Goal: Connect with others: Establish contact or relationships with other users

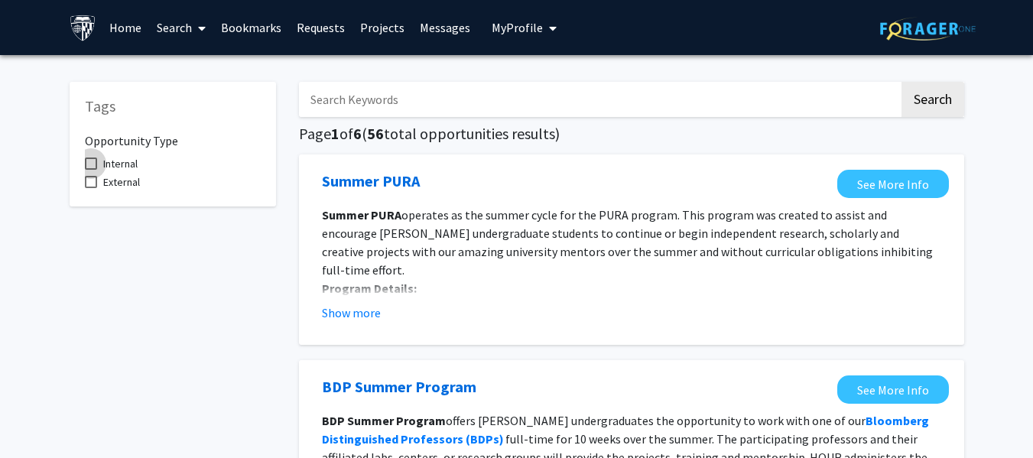
click at [91, 163] on span at bounding box center [91, 164] width 12 height 12
click at [91, 170] on input "Internal" at bounding box center [90, 170] width 1 height 1
checkbox input "true"
click at [193, 37] on span at bounding box center [199, 29] width 14 height 54
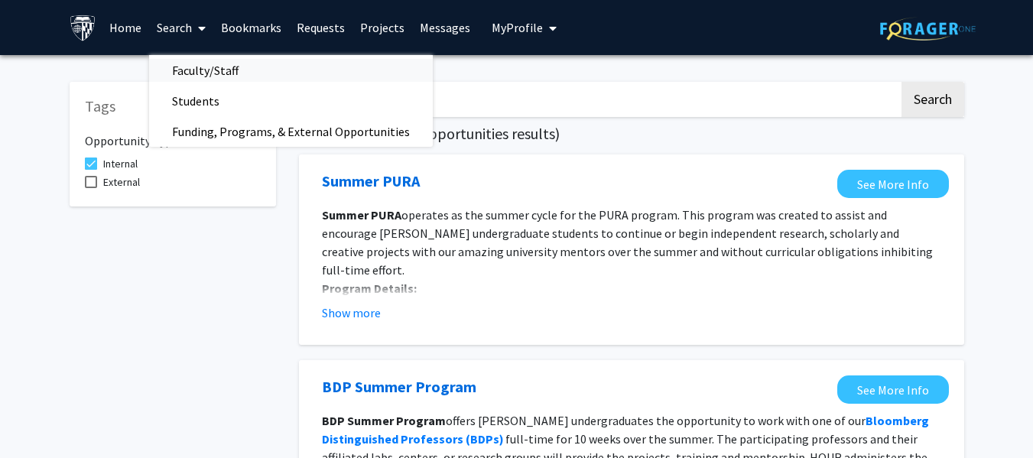
click at [191, 71] on span "Faculty/Staff" at bounding box center [205, 70] width 112 height 31
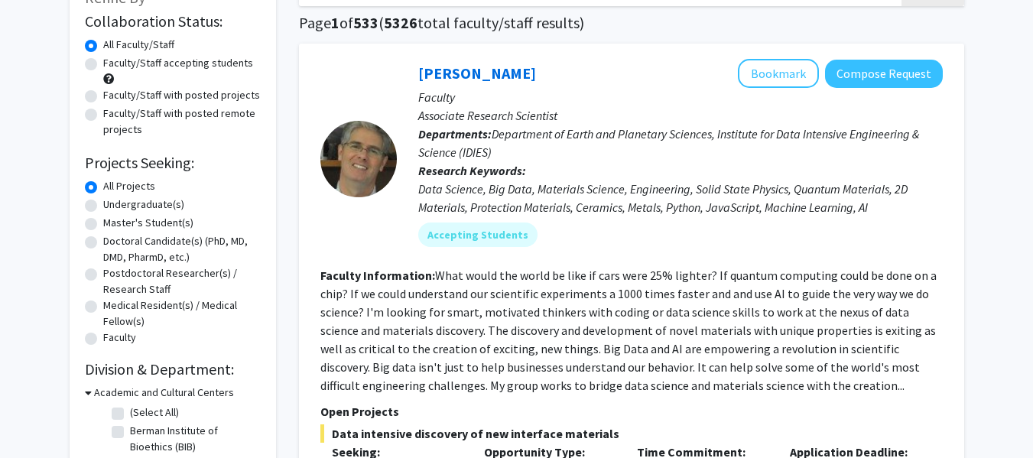
scroll to position [112, 0]
click at [103, 242] on label "Doctoral Candidate(s) (PhD, MD, DMD, PharmD, etc.)" at bounding box center [182, 248] width 158 height 32
click at [103, 242] on input "Doctoral Candidate(s) (PhD, MD, DMD, PharmD, etc.)" at bounding box center [108, 237] width 10 height 10
radio input "true"
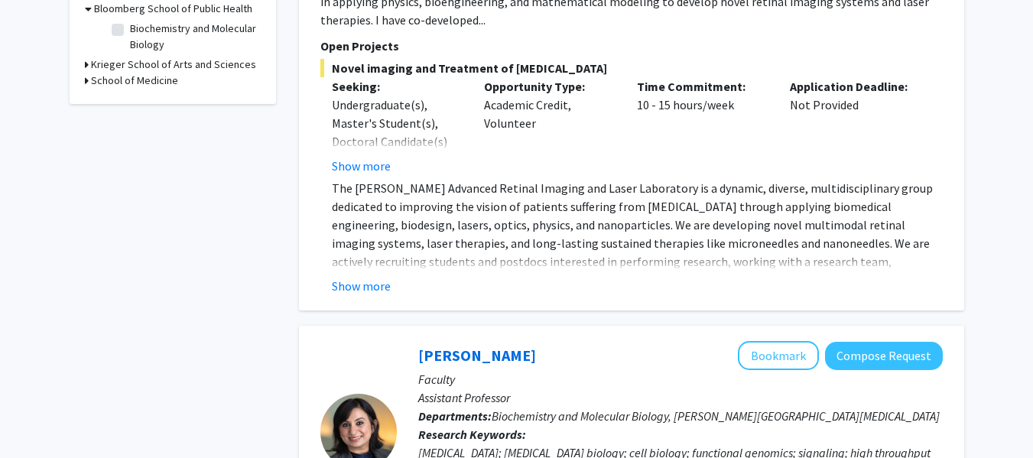
scroll to position [499, 0]
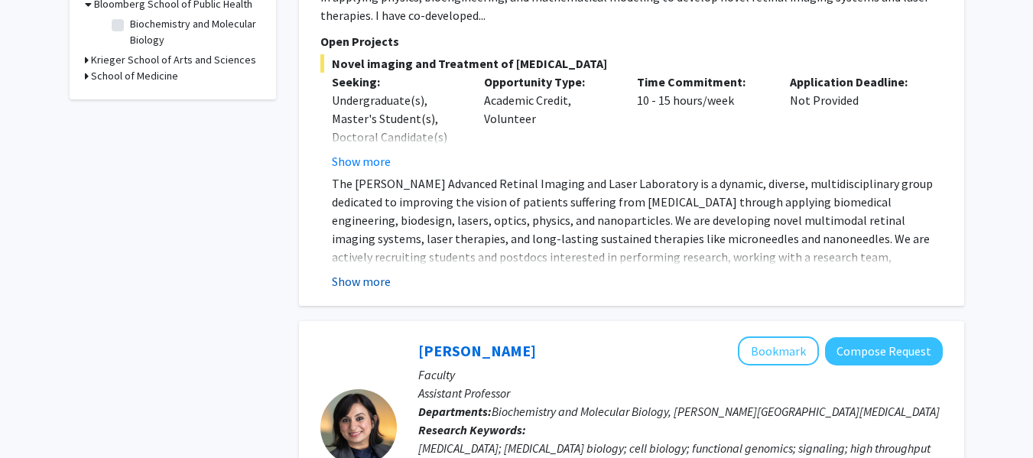
click at [375, 272] on button "Show more" at bounding box center [361, 281] width 59 height 18
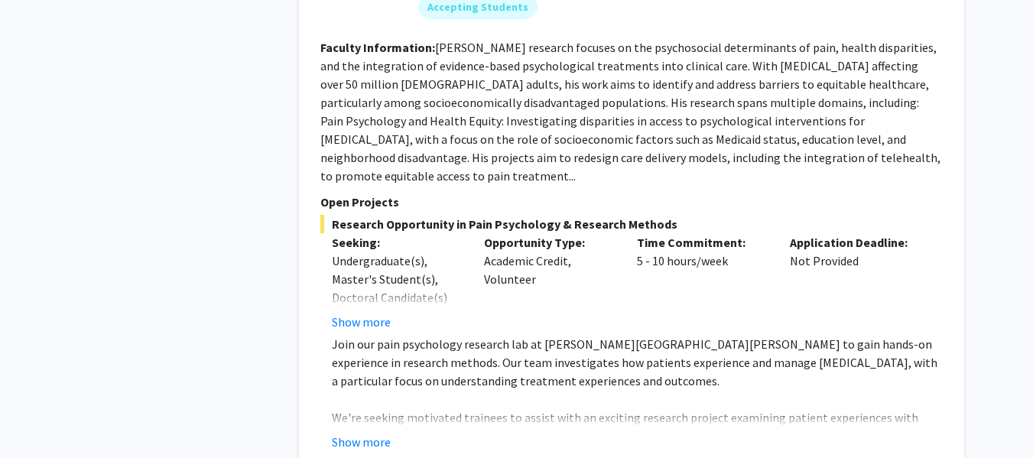
scroll to position [1667, 0]
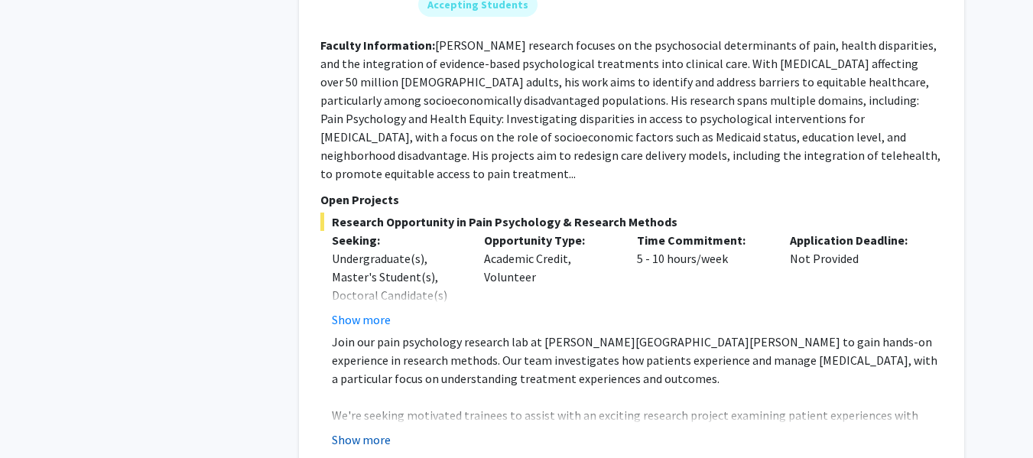
click at [376, 431] on button "Show more" at bounding box center [361, 440] width 59 height 18
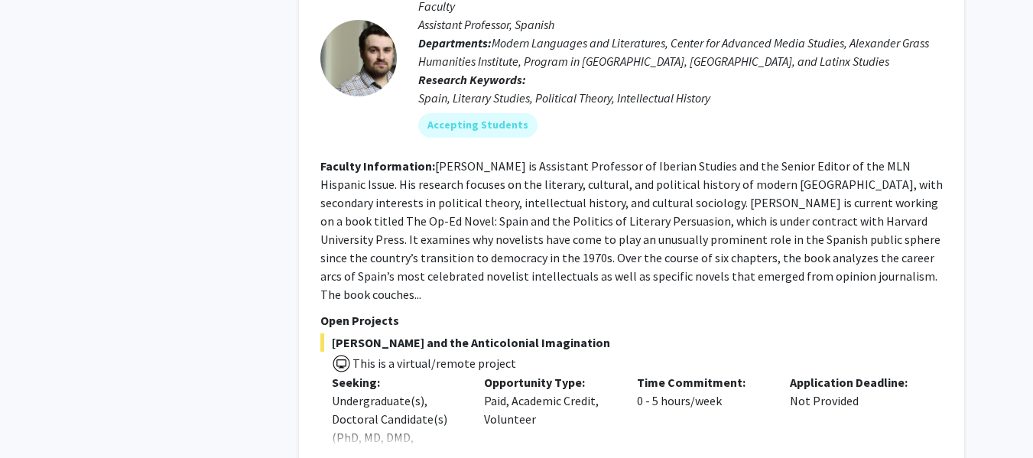
scroll to position [3140, 0]
click at [367, 452] on button "Show more" at bounding box center [361, 461] width 59 height 18
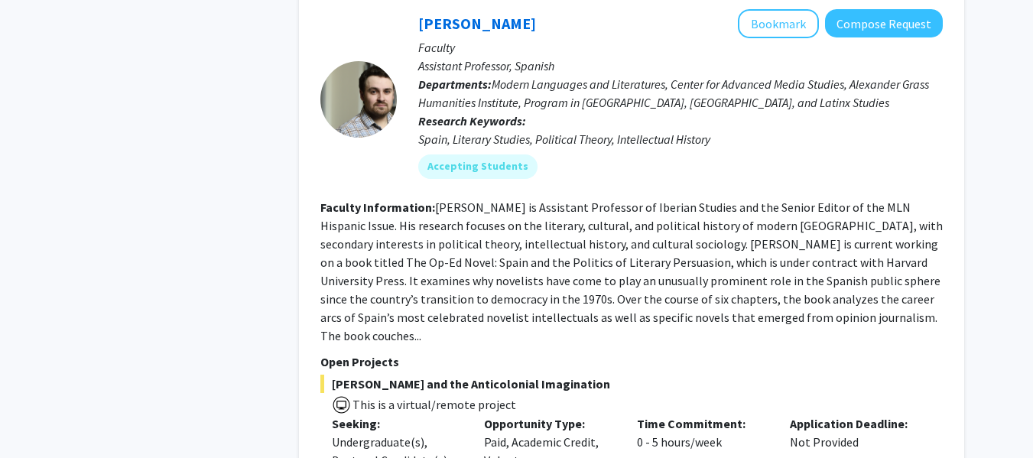
scroll to position [3097, 0]
click at [801, 213] on fg-read-more "Becquer Seguin is Assistant Professor of Iberian Studies and the Senior Editor …" at bounding box center [631, 272] width 622 height 144
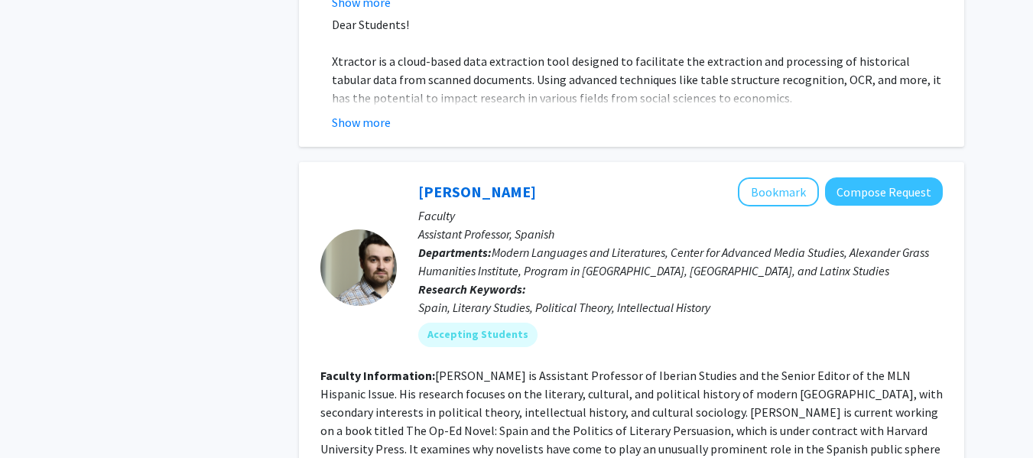
scroll to position [2929, 0]
click at [886, 178] on button "Compose Request" at bounding box center [884, 192] width 118 height 28
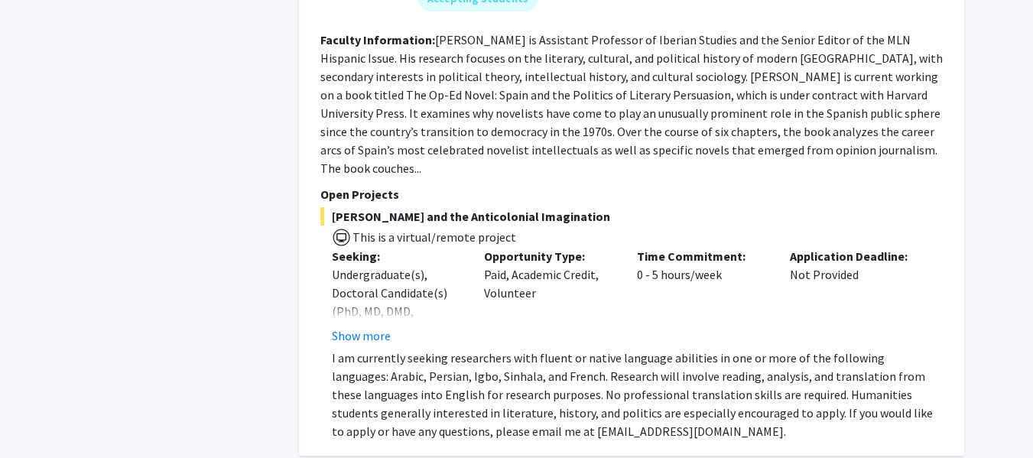
scroll to position [2936, 0]
drag, startPoint x: 575, startPoint y: 322, endPoint x: 487, endPoint y: 317, distance: 88.1
click at [487, 348] on p "I am currently seeking researchers with fluent or native language abilities in …" at bounding box center [637, 394] width 611 height 92
copy p "becquer@jhu.edu"
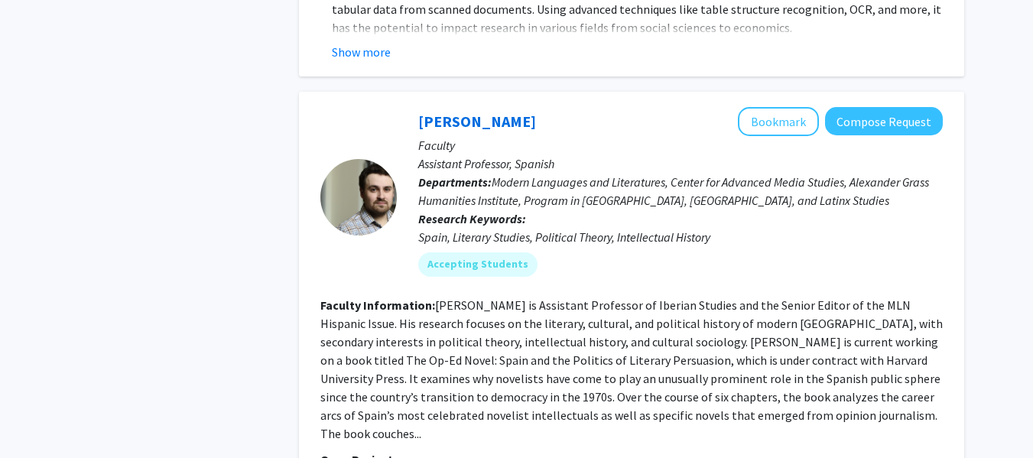
scroll to position [2665, 0]
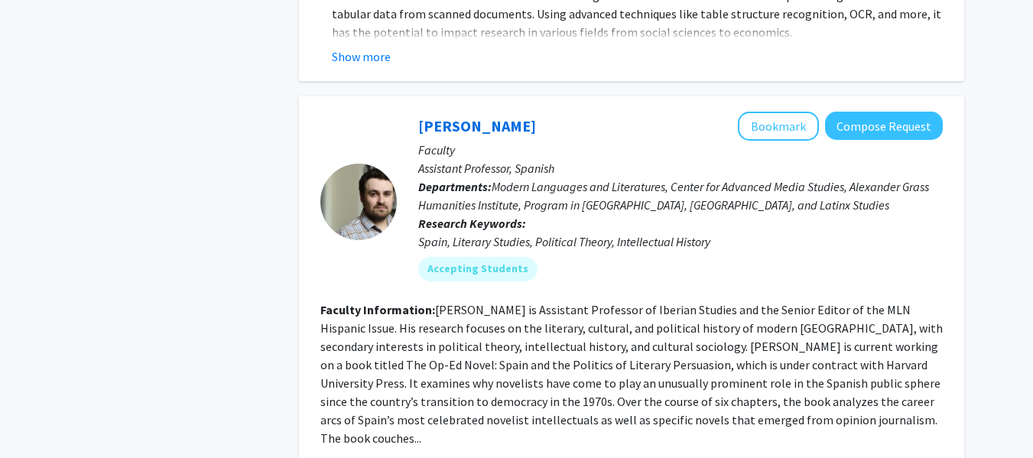
click at [457, 302] on fg-read-more "Becquer Seguin is Assistant Professor of Iberian Studies and the Senior Editor …" at bounding box center [631, 374] width 622 height 144
